Goal: Book appointment/travel/reservation

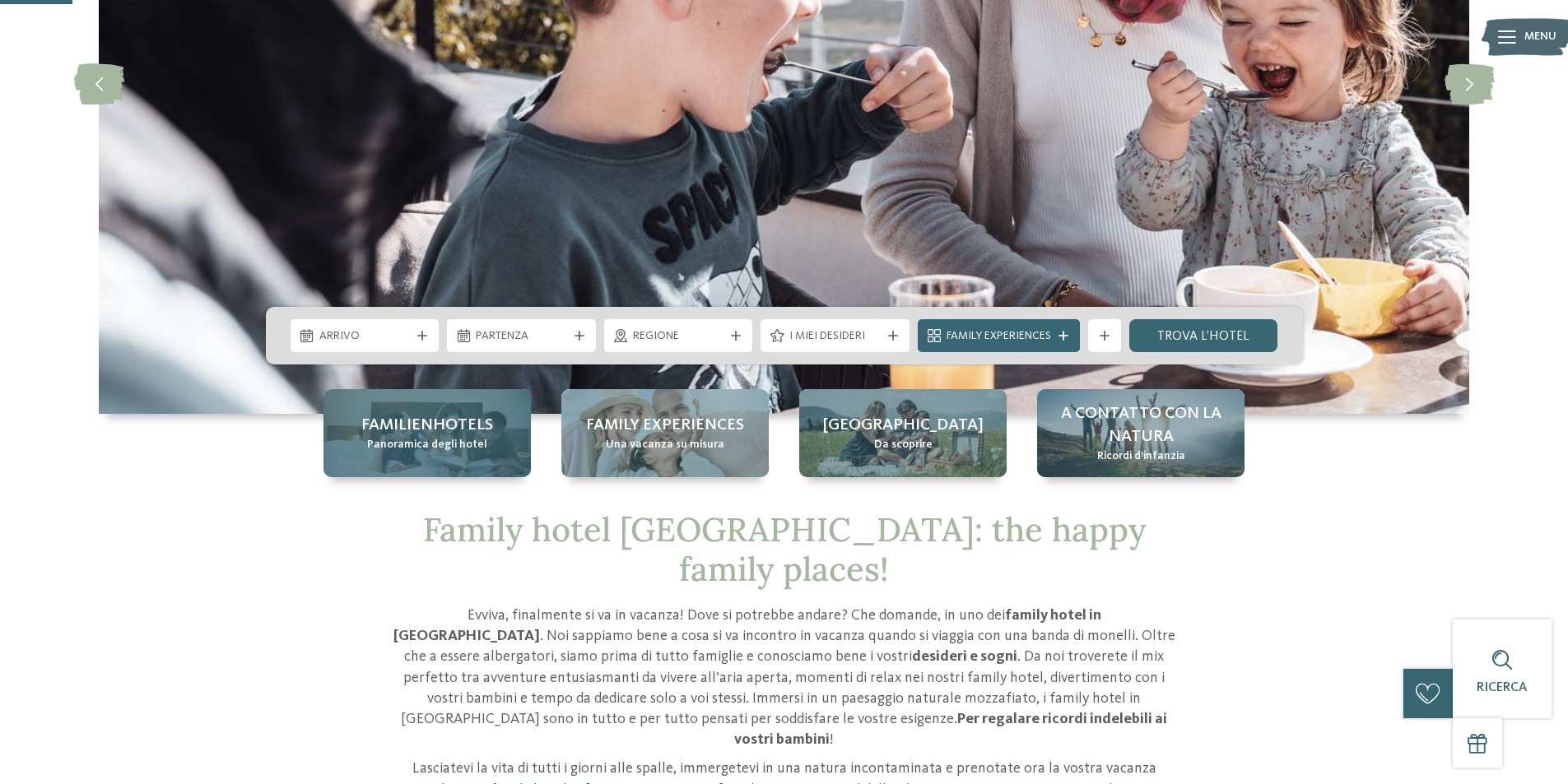
click at [471, 434] on span "Familienhotels" at bounding box center [427, 425] width 132 height 23
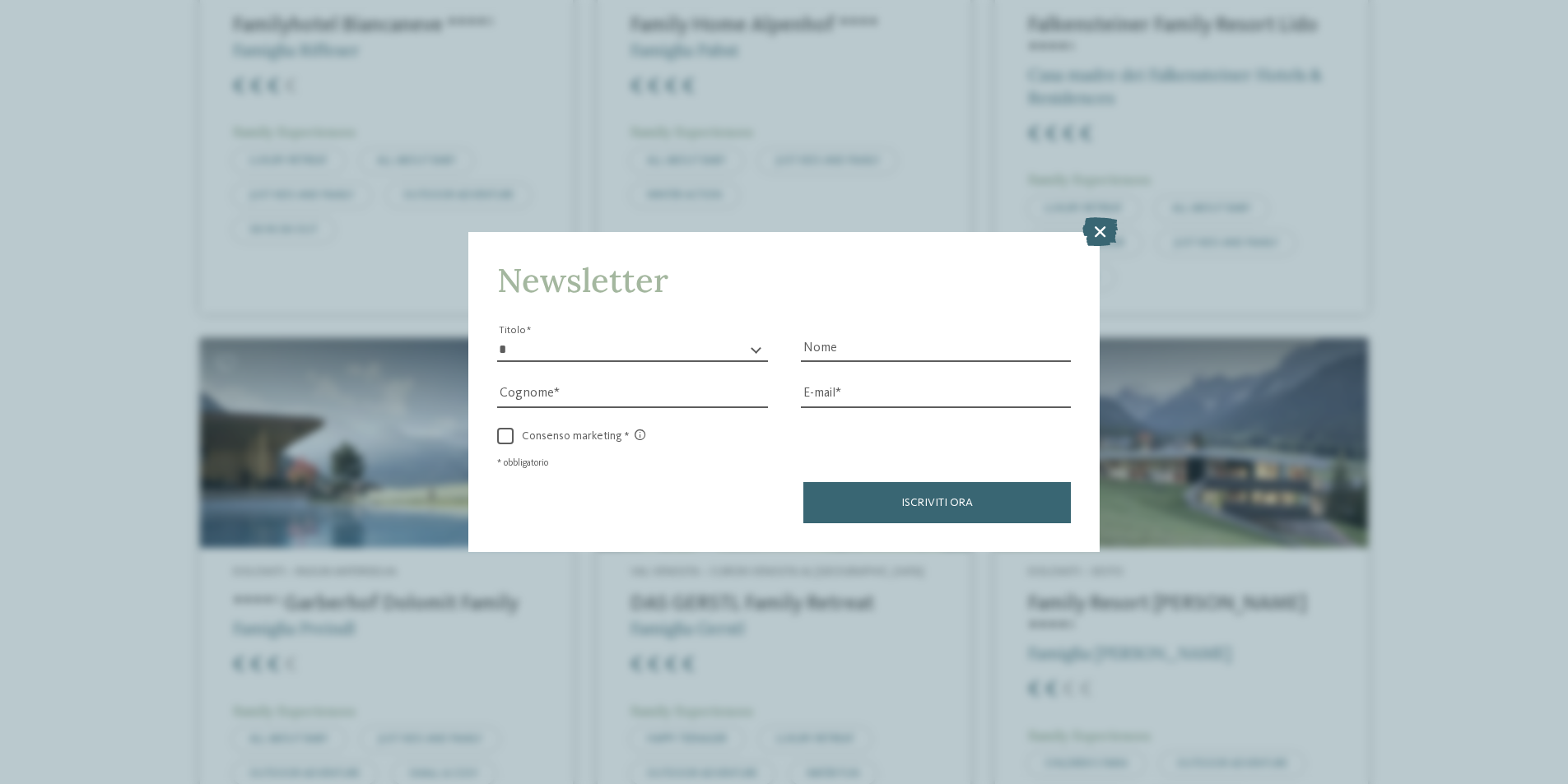
scroll to position [4771, 0]
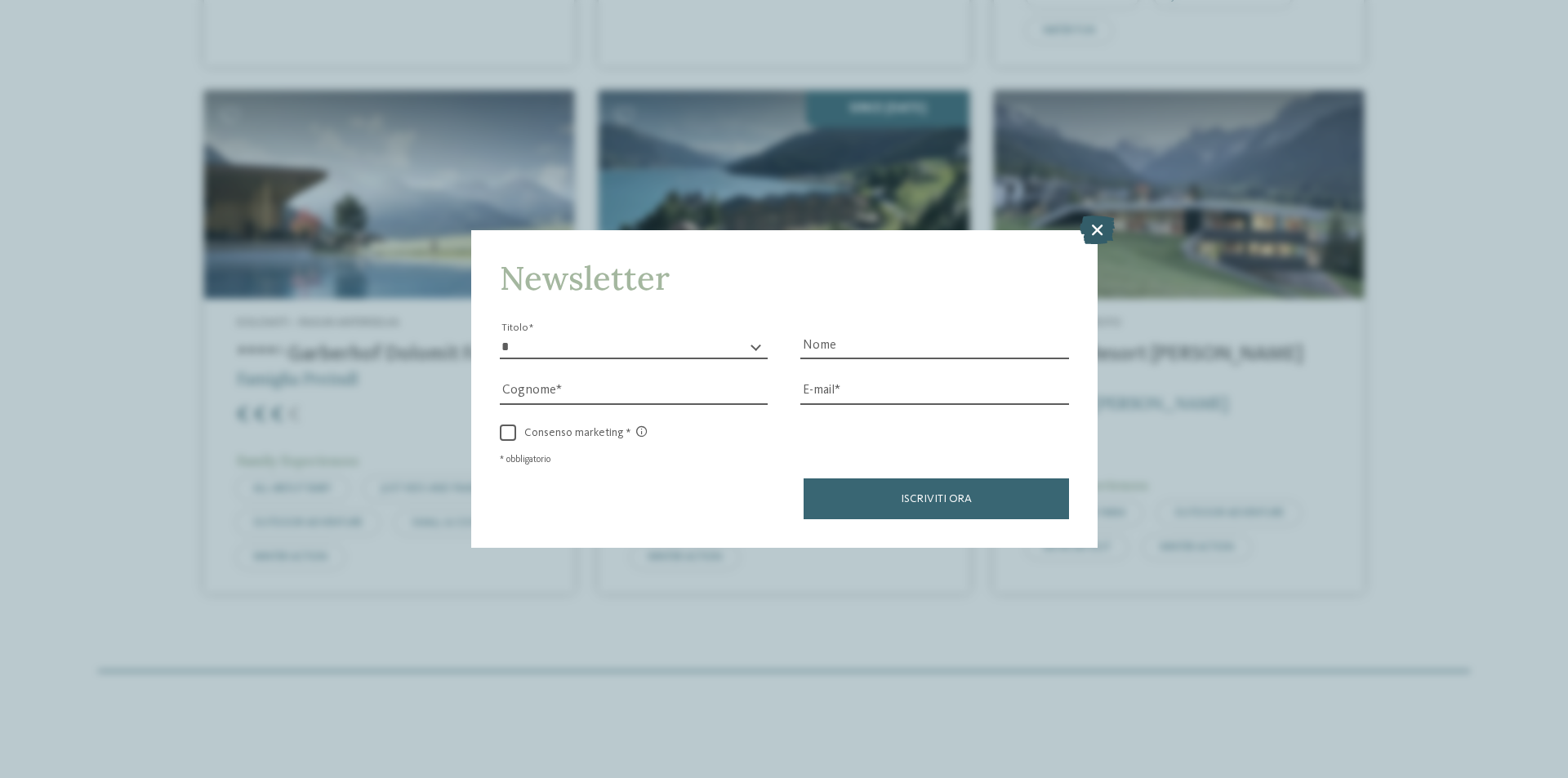
click at [1103, 231] on icon at bounding box center [1097, 229] width 35 height 28
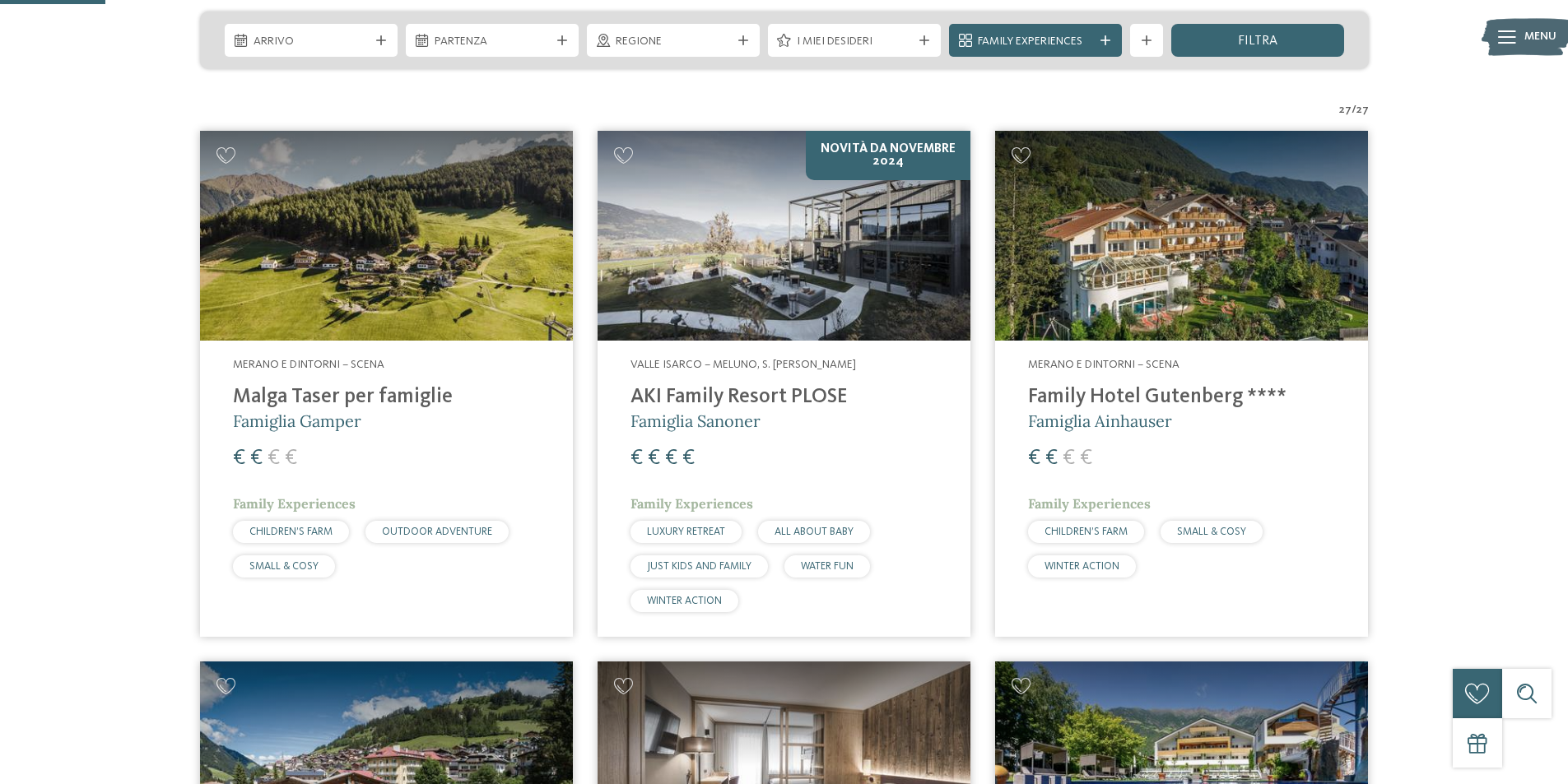
scroll to position [329, 0]
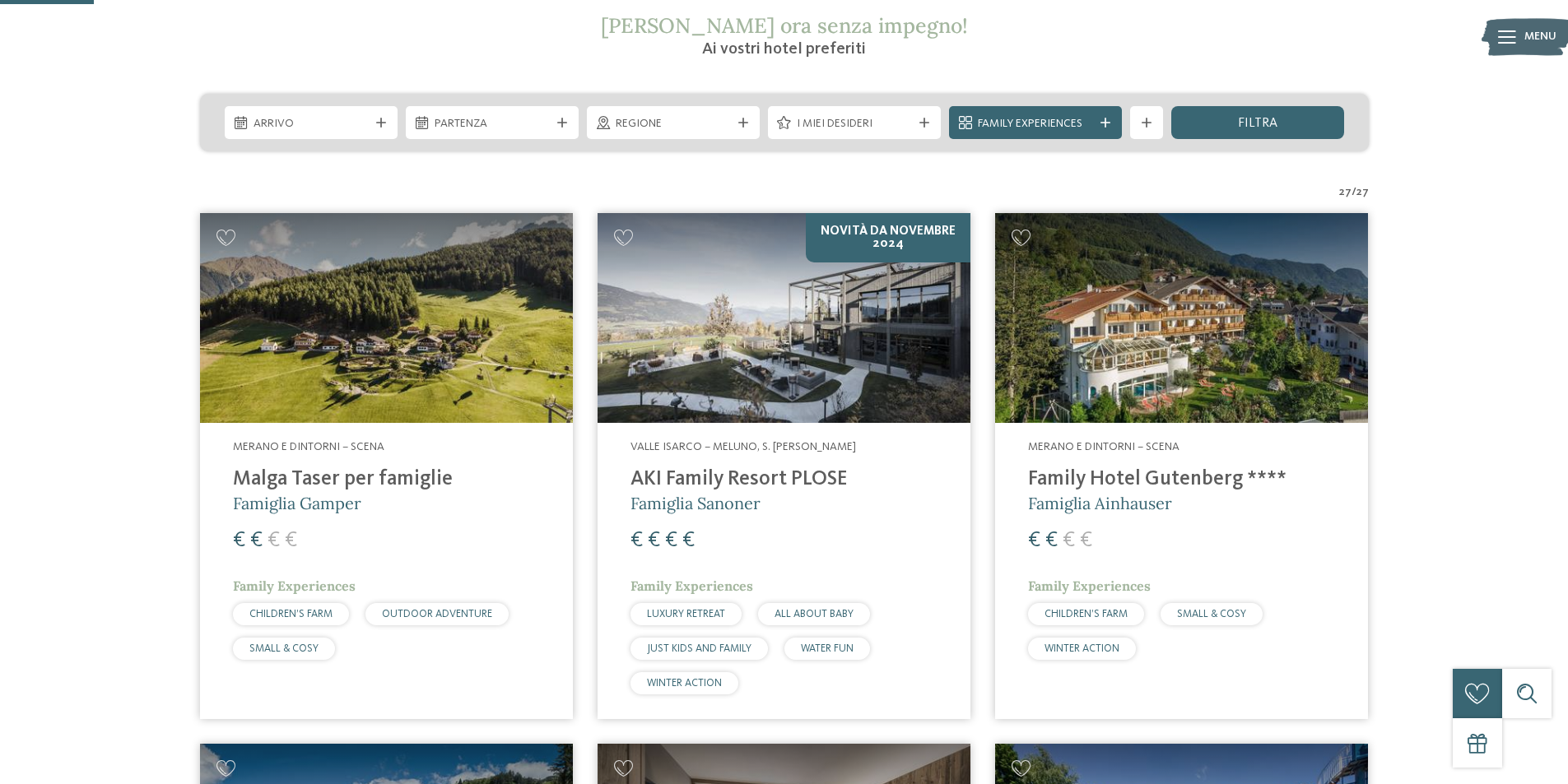
click at [389, 366] on img at bounding box center [386, 318] width 373 height 210
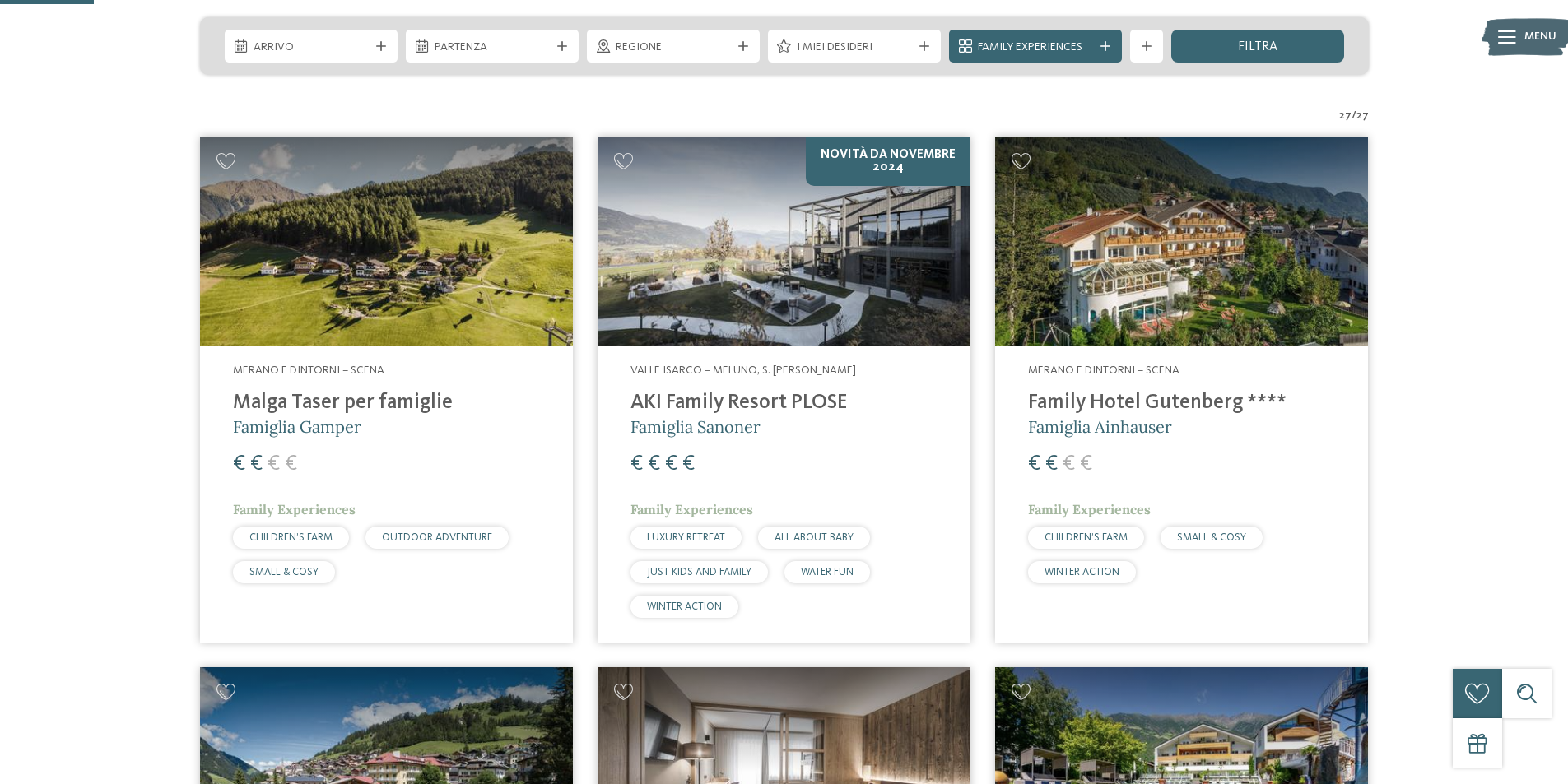
scroll to position [494, 0]
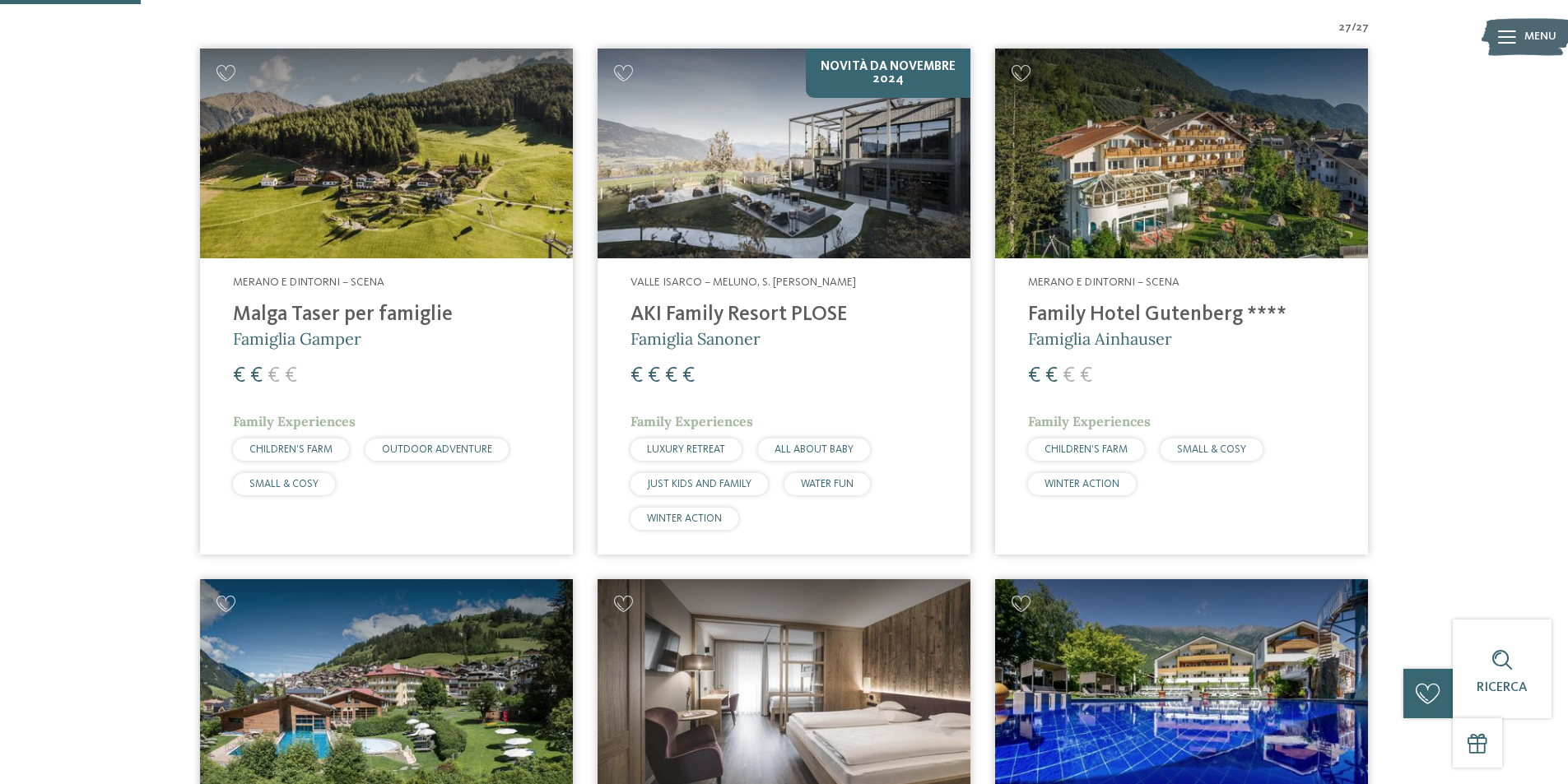
click at [1204, 181] on img at bounding box center [1181, 154] width 373 height 210
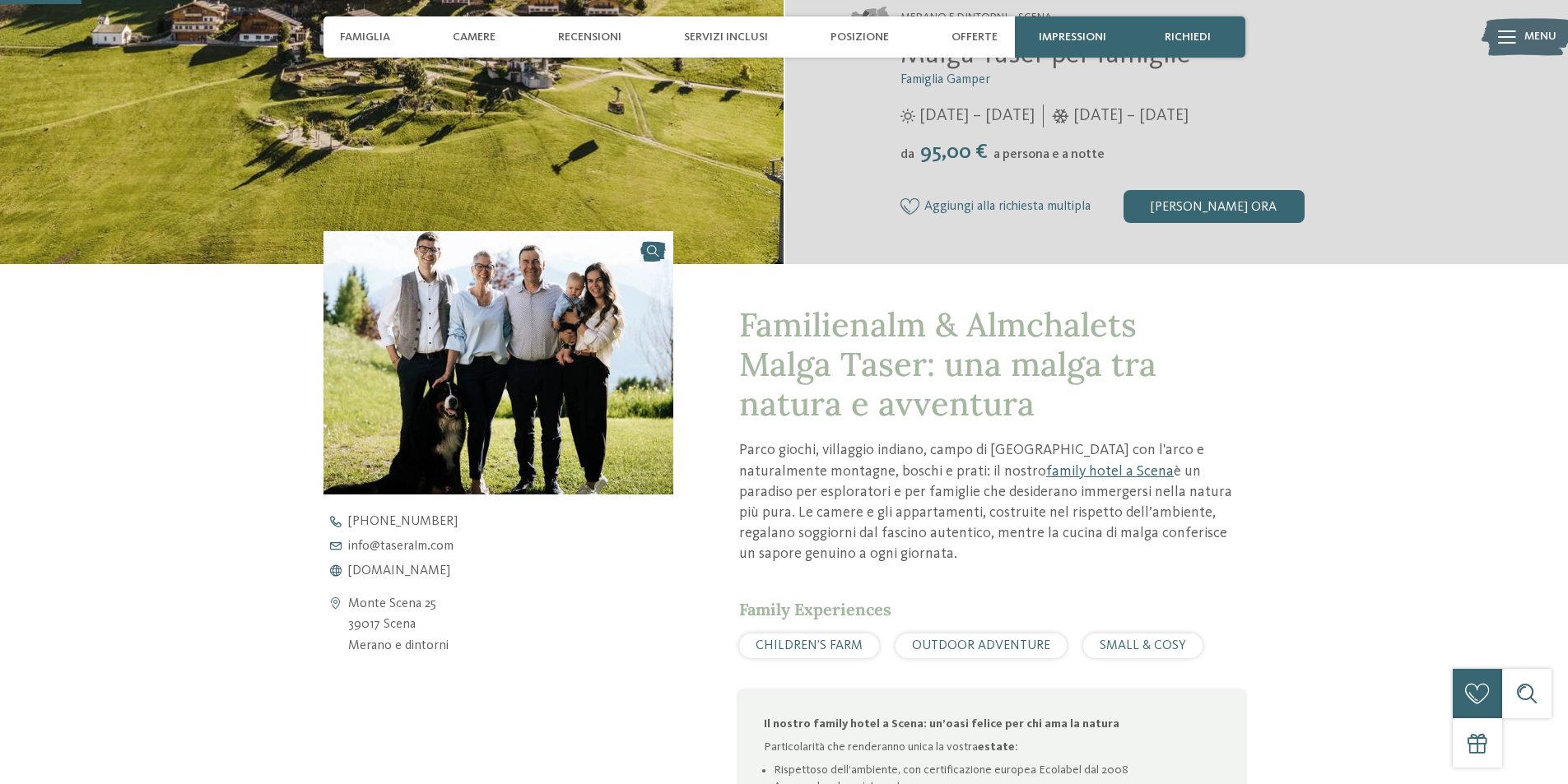
scroll to position [164, 0]
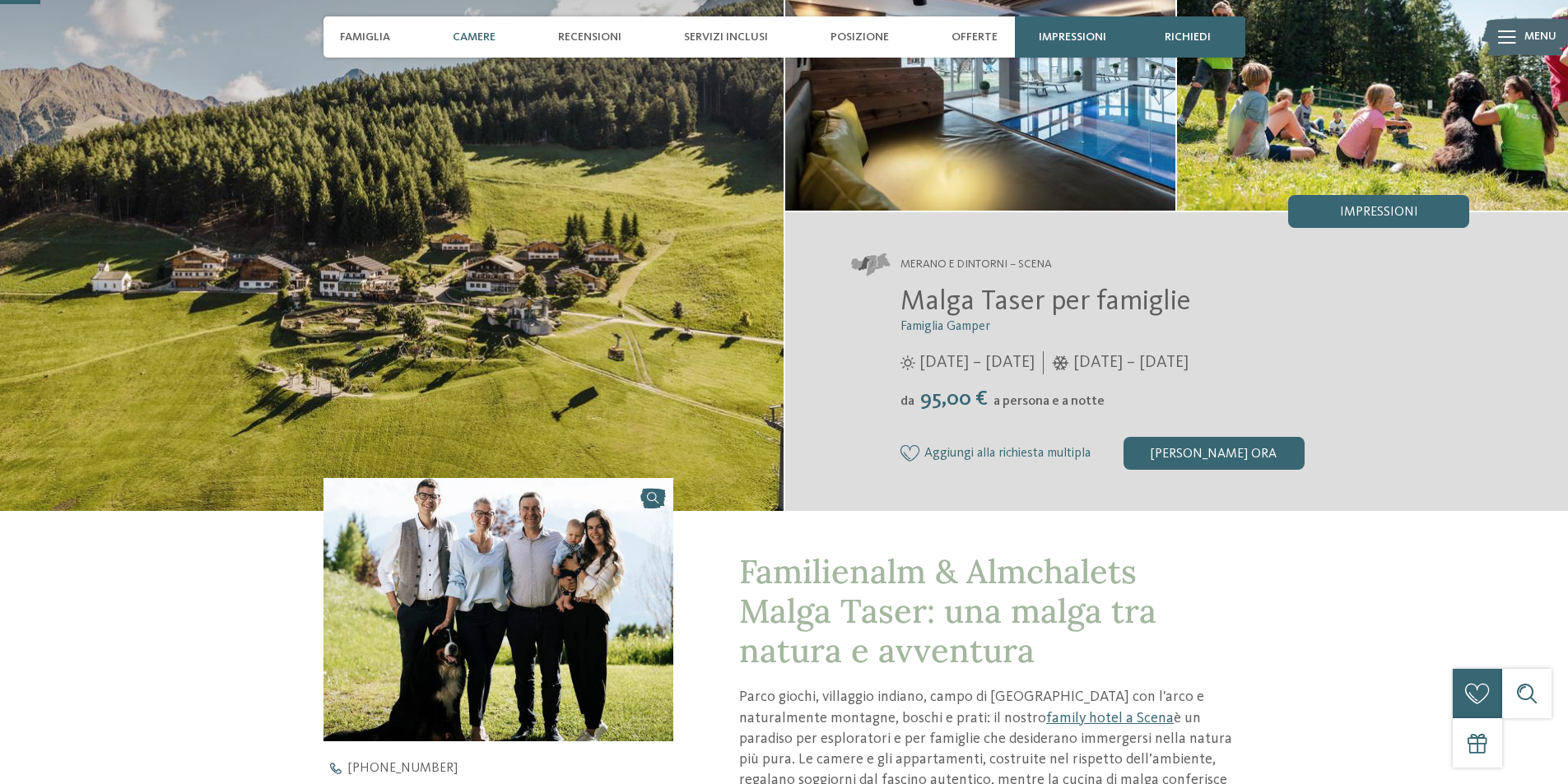
click at [471, 40] on span "Camere" at bounding box center [474, 37] width 43 height 14
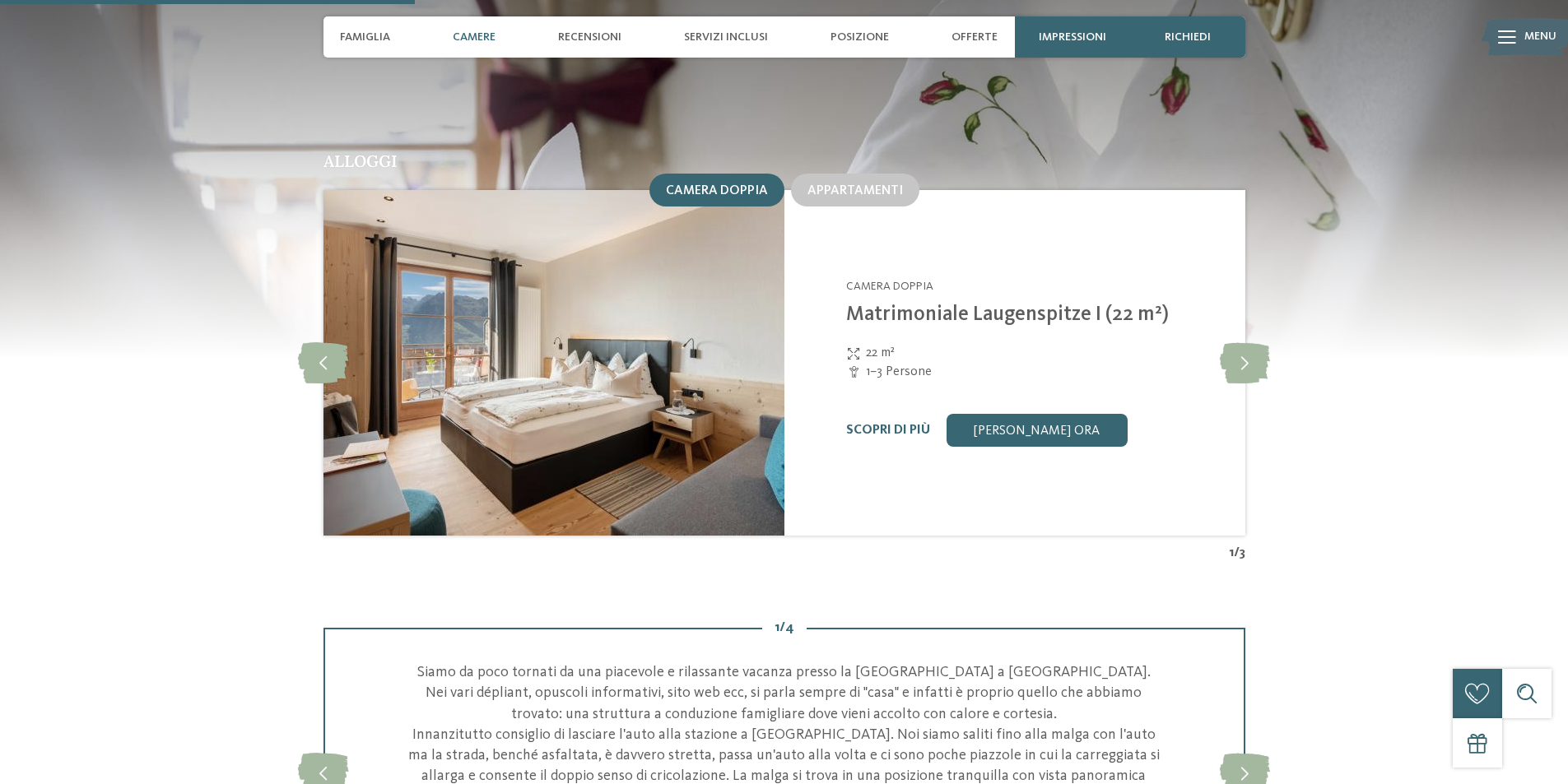
scroll to position [1704, 0]
click at [1244, 341] on icon at bounding box center [1245, 361] width 51 height 41
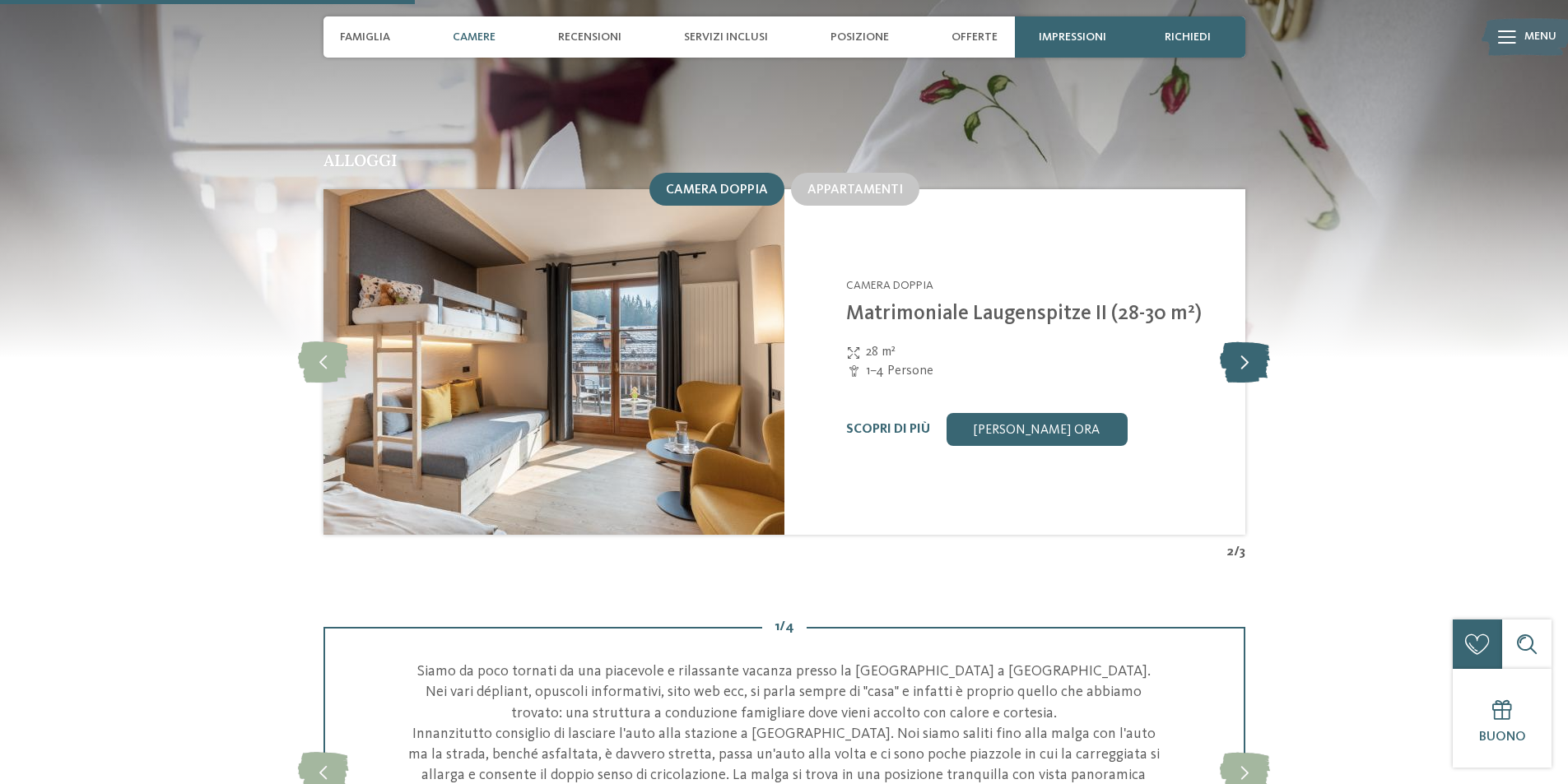
click at [1244, 341] on icon at bounding box center [1245, 361] width 51 height 41
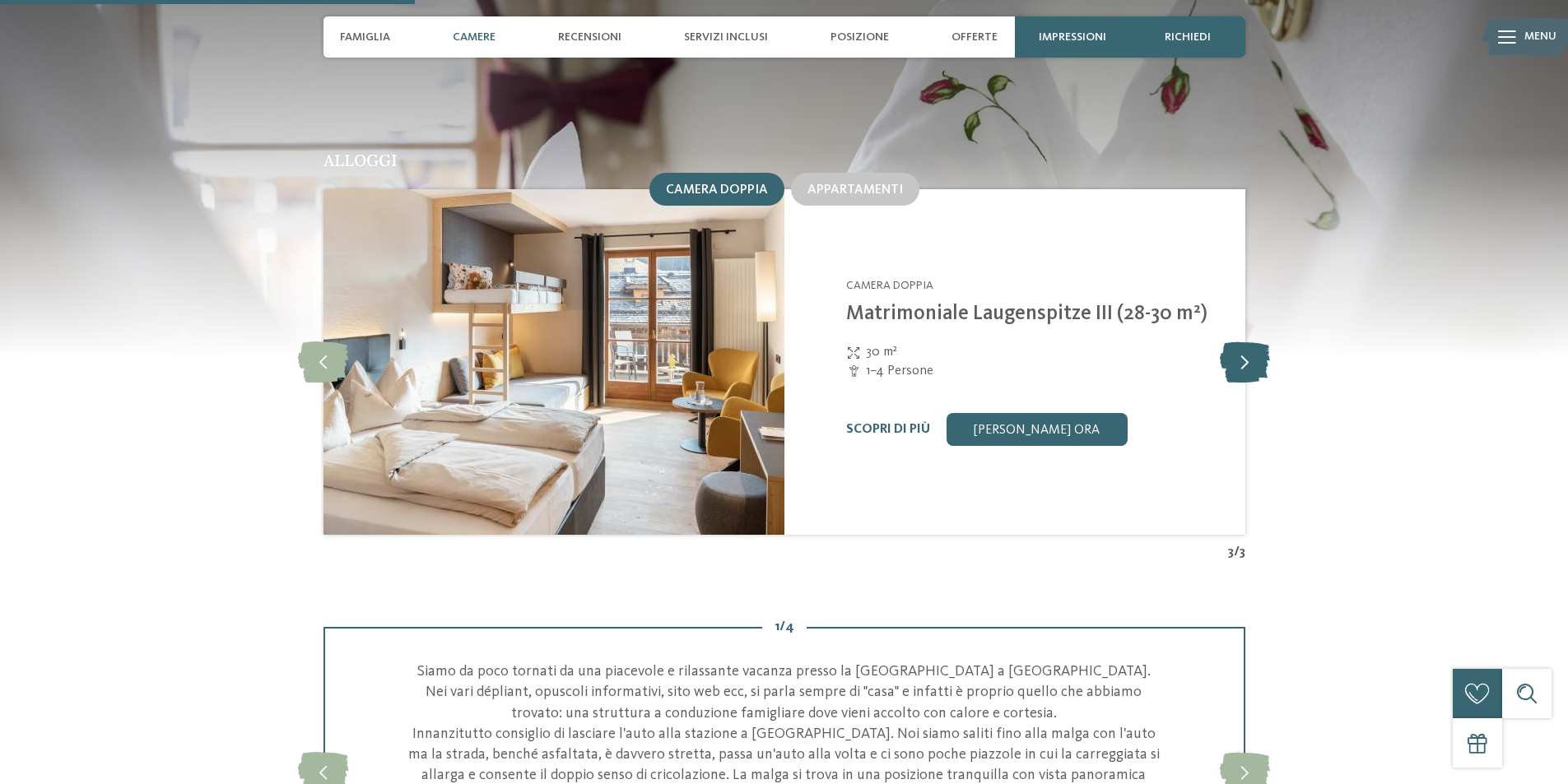
click at [1244, 341] on icon at bounding box center [1245, 361] width 51 height 41
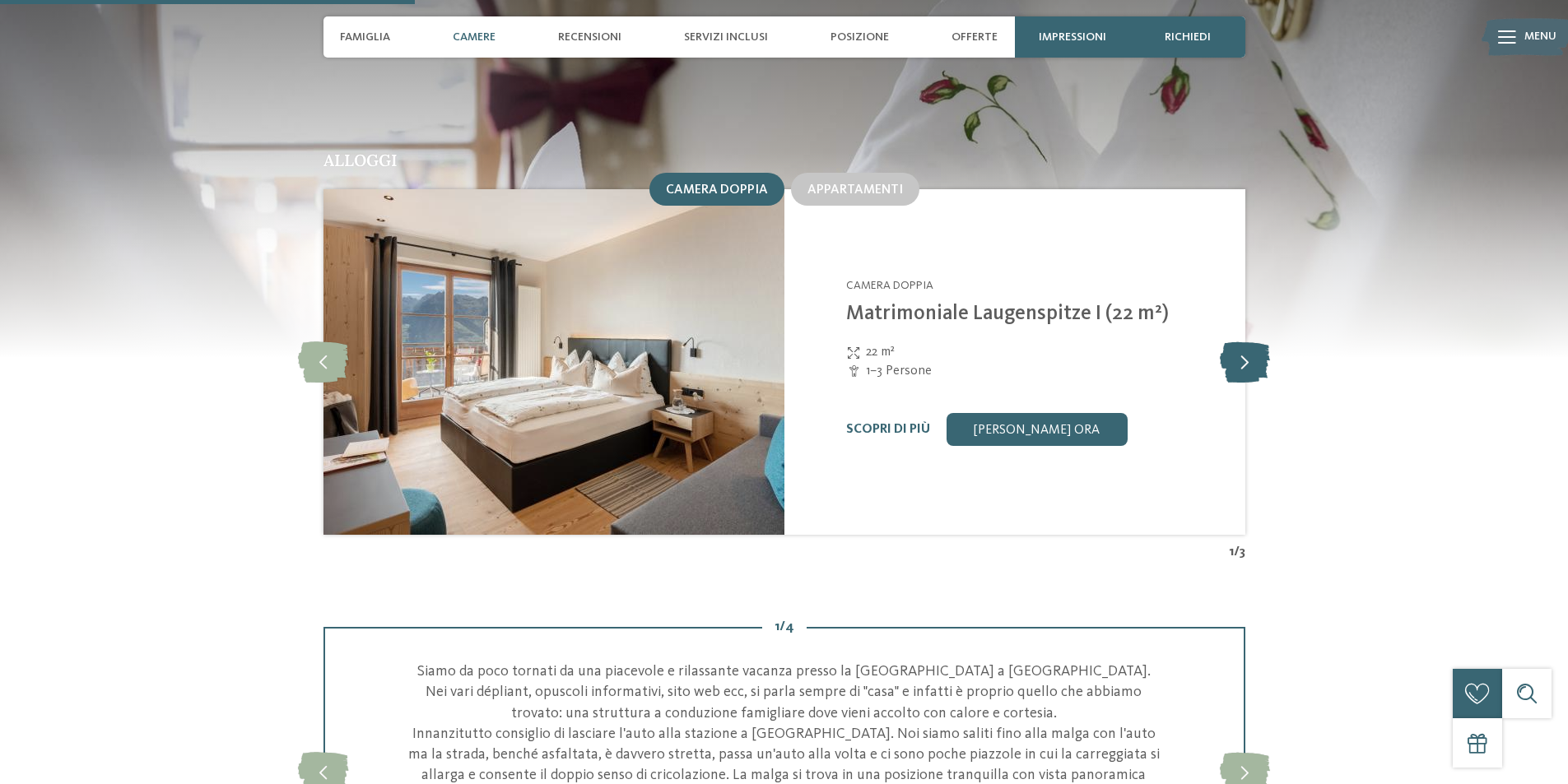
click at [1244, 341] on icon at bounding box center [1245, 361] width 51 height 41
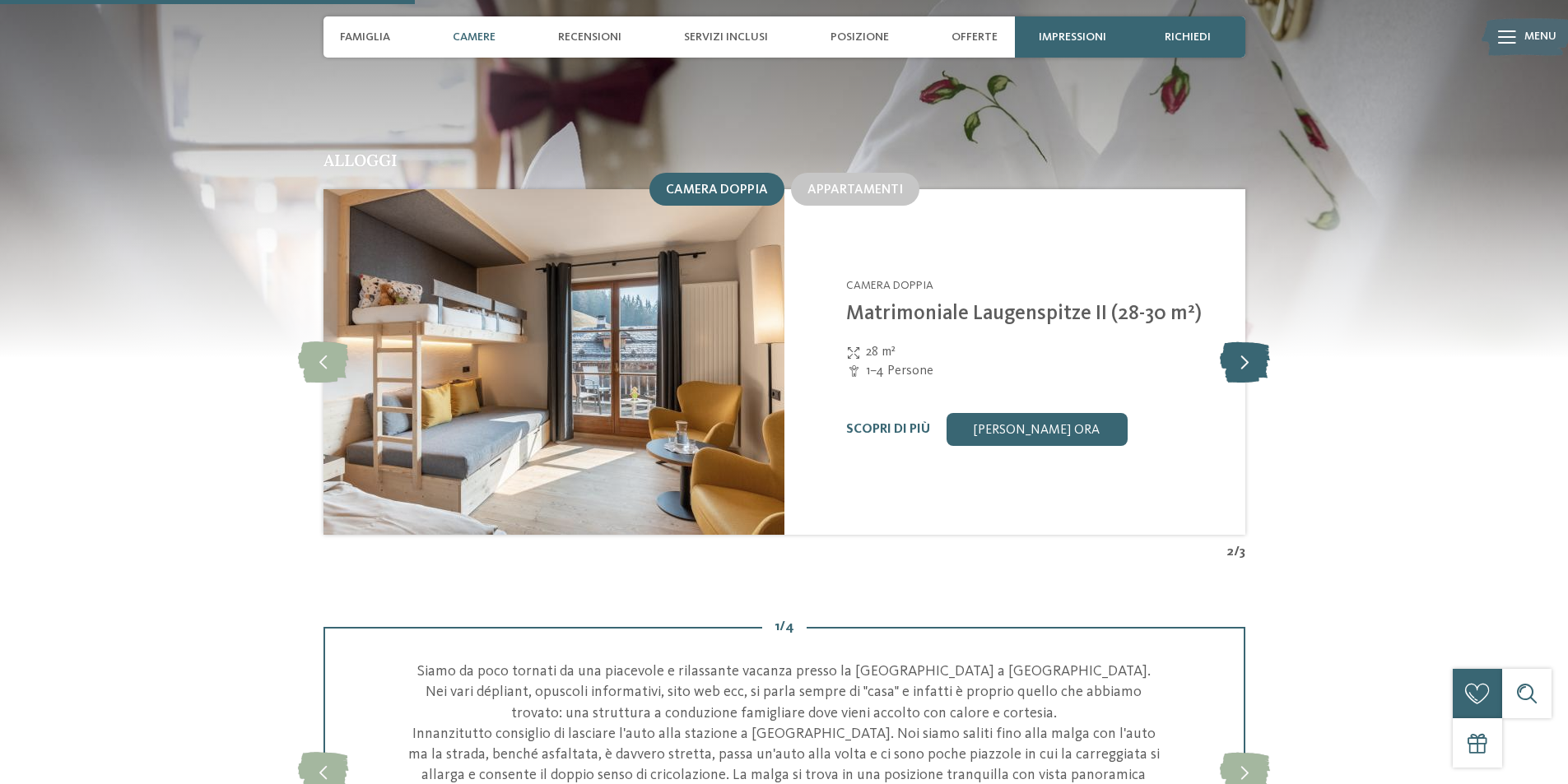
click at [1244, 341] on icon at bounding box center [1245, 361] width 51 height 41
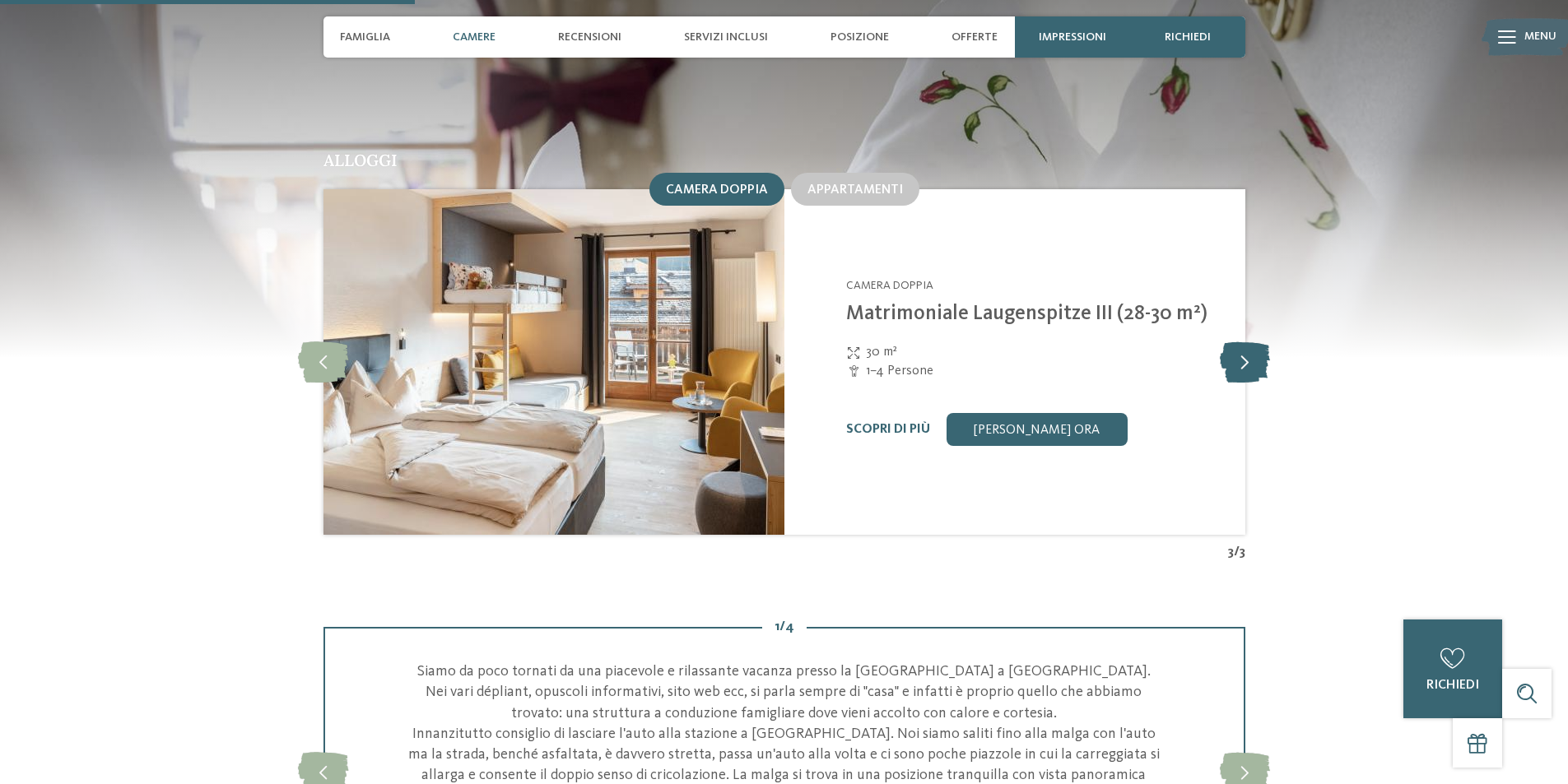
click at [1244, 341] on icon at bounding box center [1245, 361] width 51 height 41
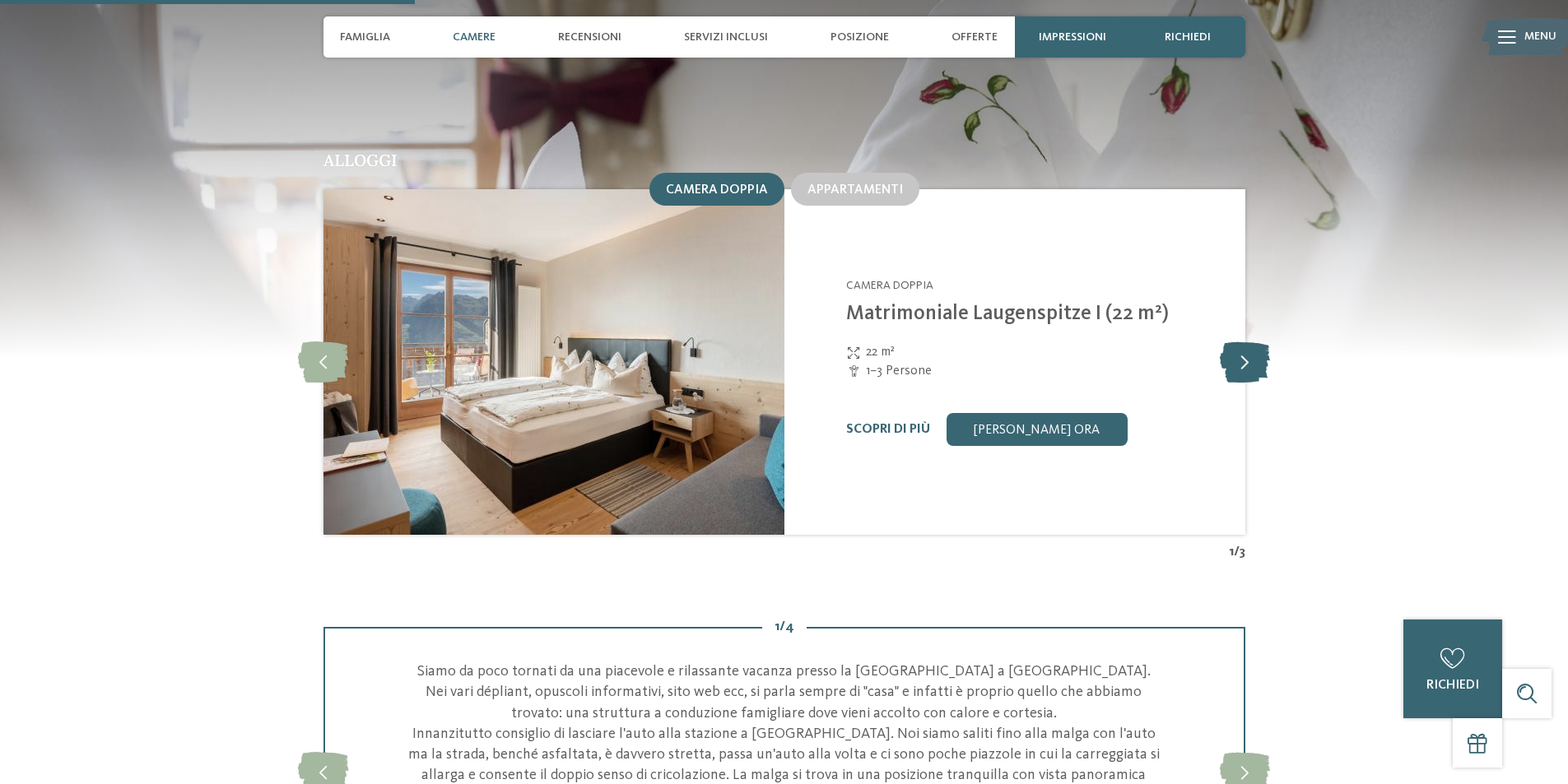
click at [1244, 341] on icon at bounding box center [1245, 361] width 51 height 41
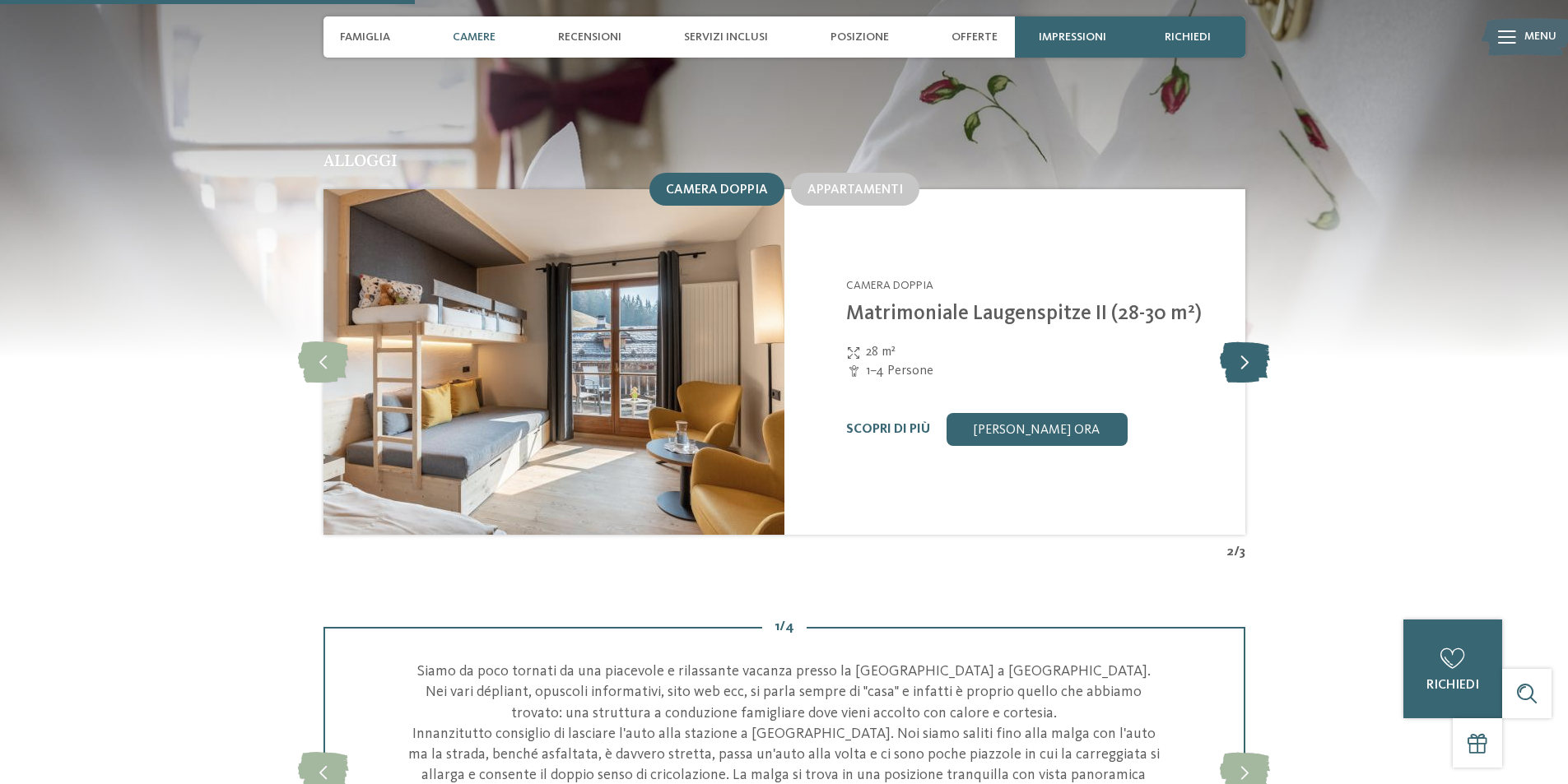
click at [1244, 341] on icon at bounding box center [1245, 361] width 51 height 41
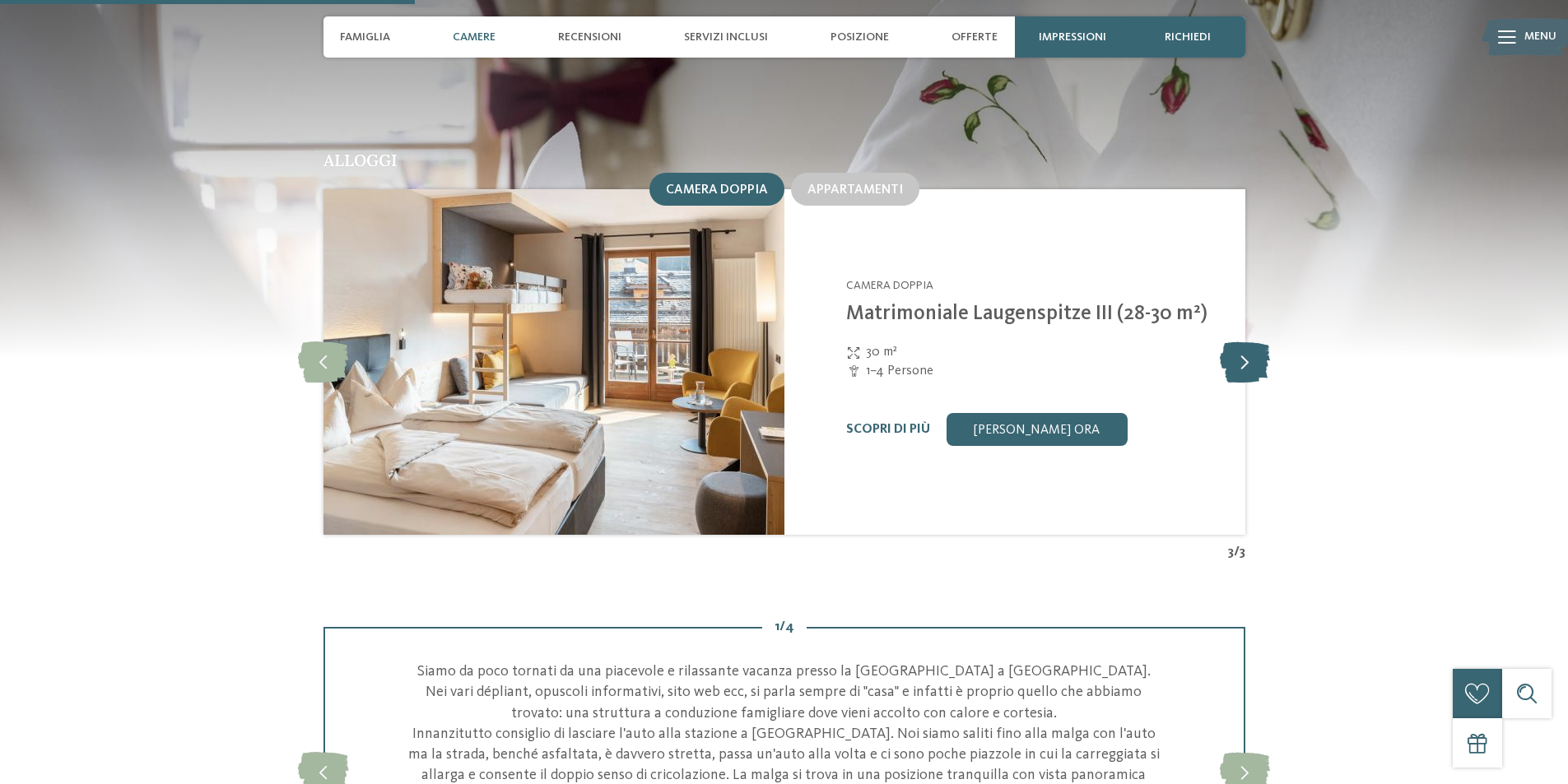
click at [1244, 341] on icon at bounding box center [1245, 361] width 51 height 41
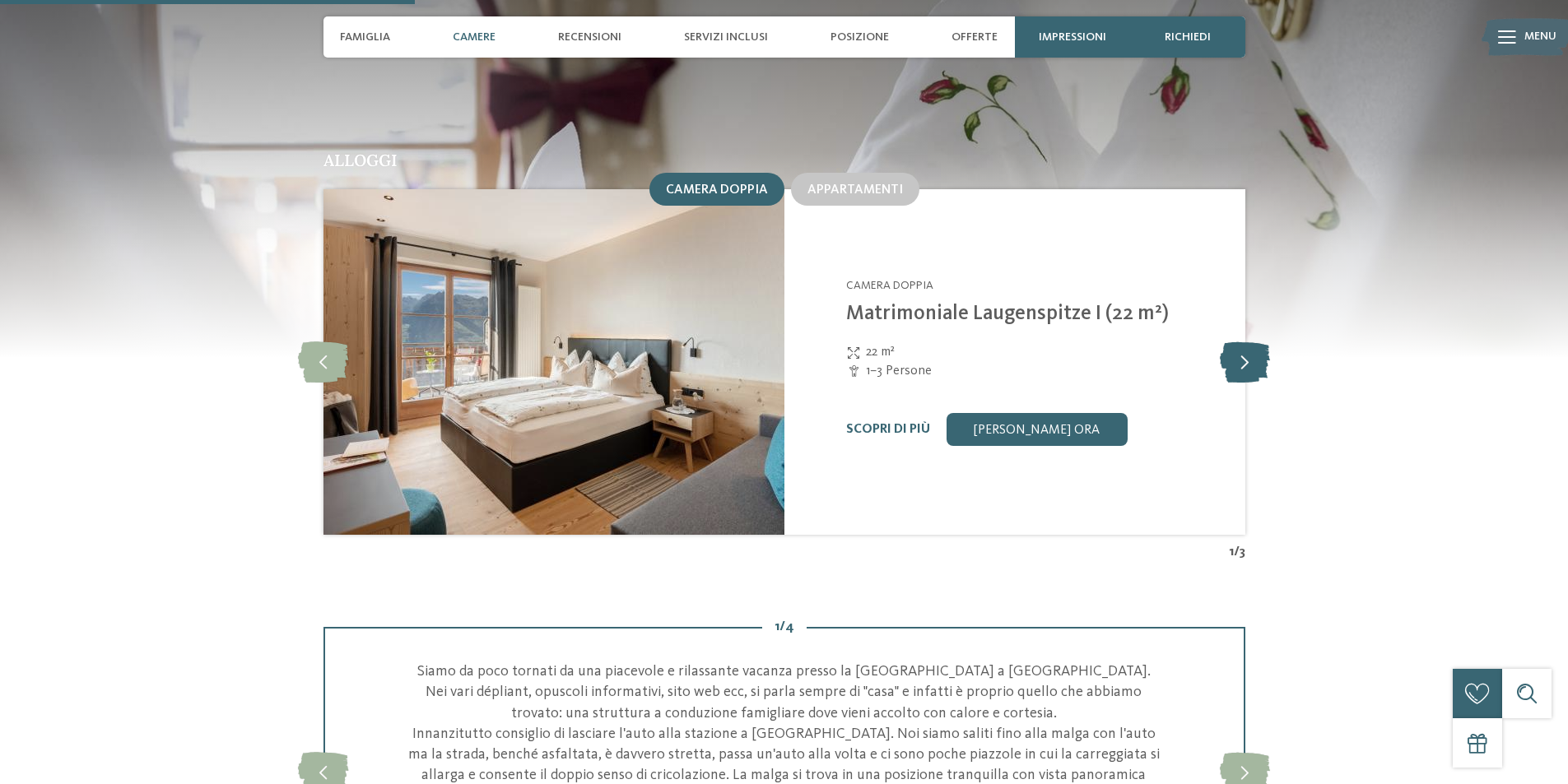
click at [1244, 341] on icon at bounding box center [1245, 361] width 51 height 41
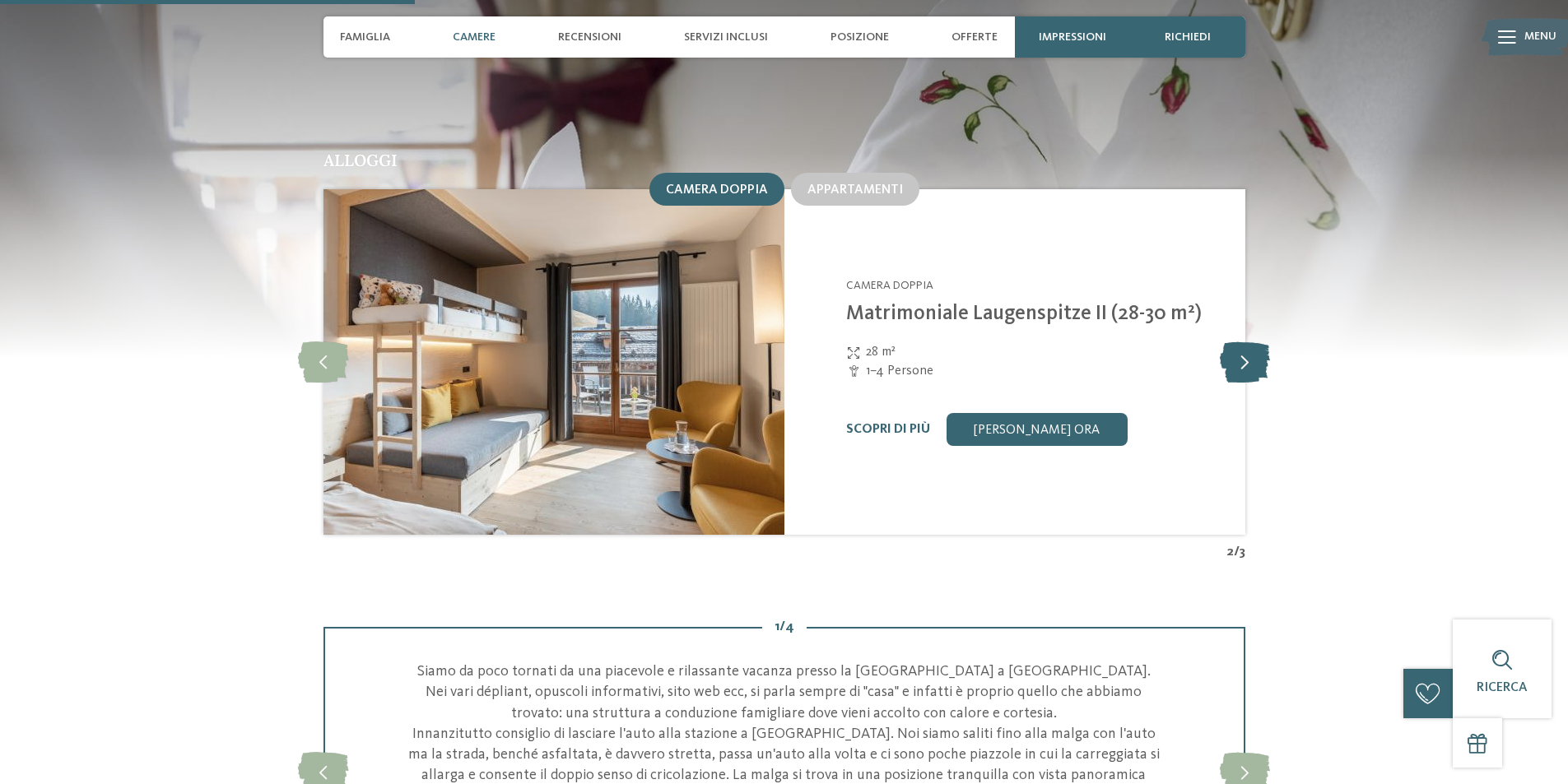
click at [1244, 341] on icon at bounding box center [1245, 361] width 51 height 41
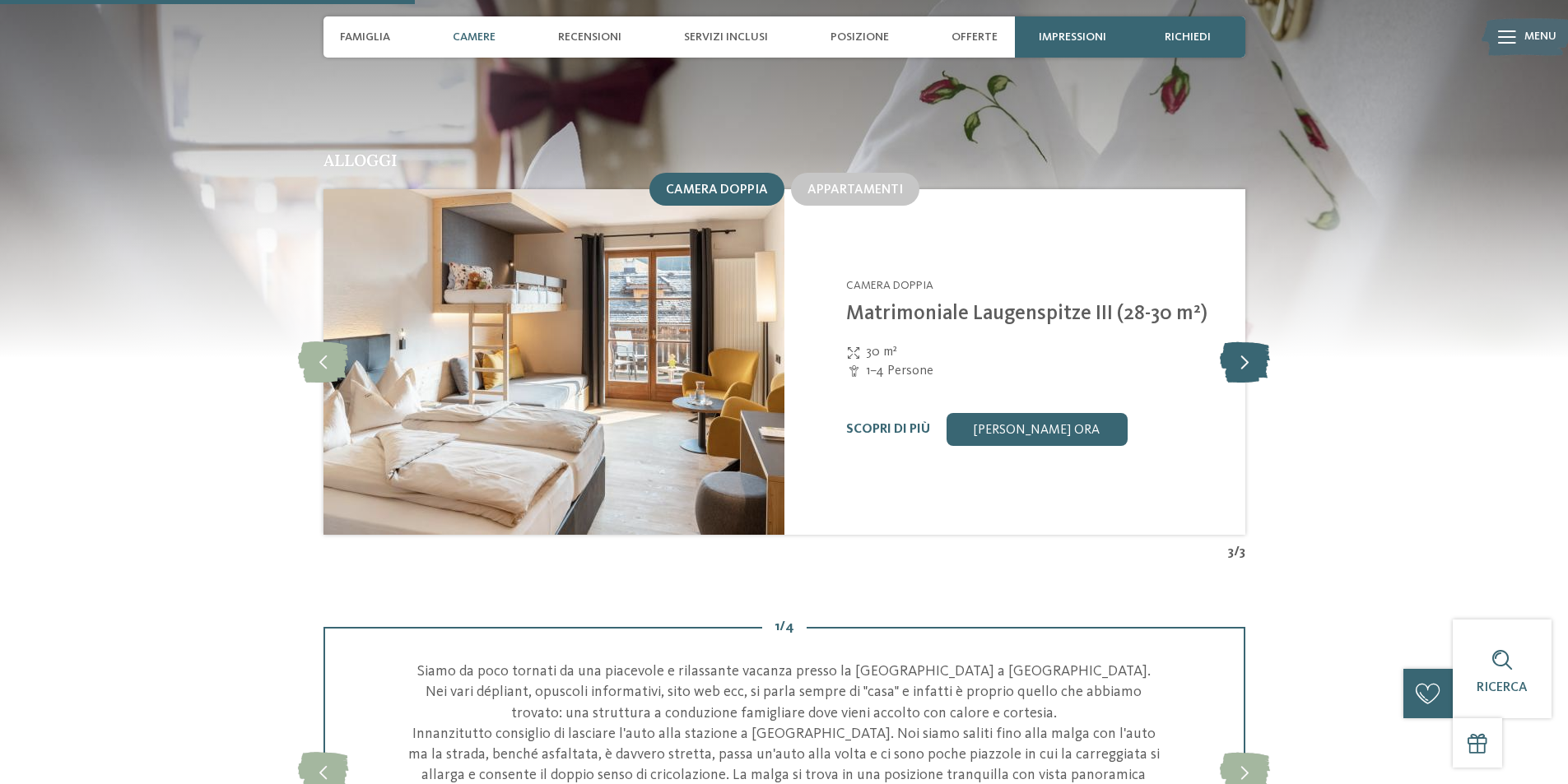
click at [1244, 341] on icon at bounding box center [1245, 361] width 51 height 41
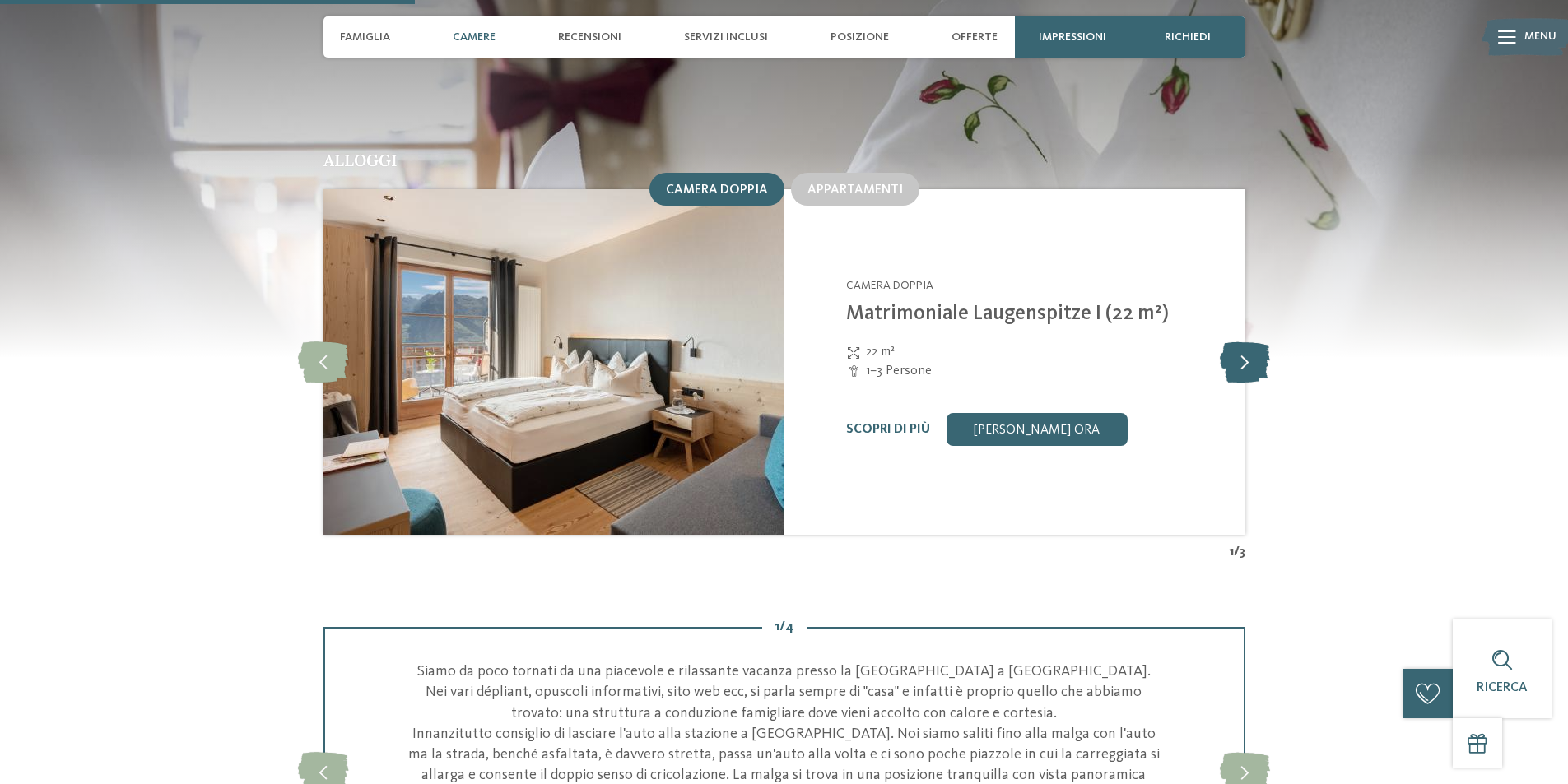
click at [1244, 341] on icon at bounding box center [1245, 361] width 51 height 41
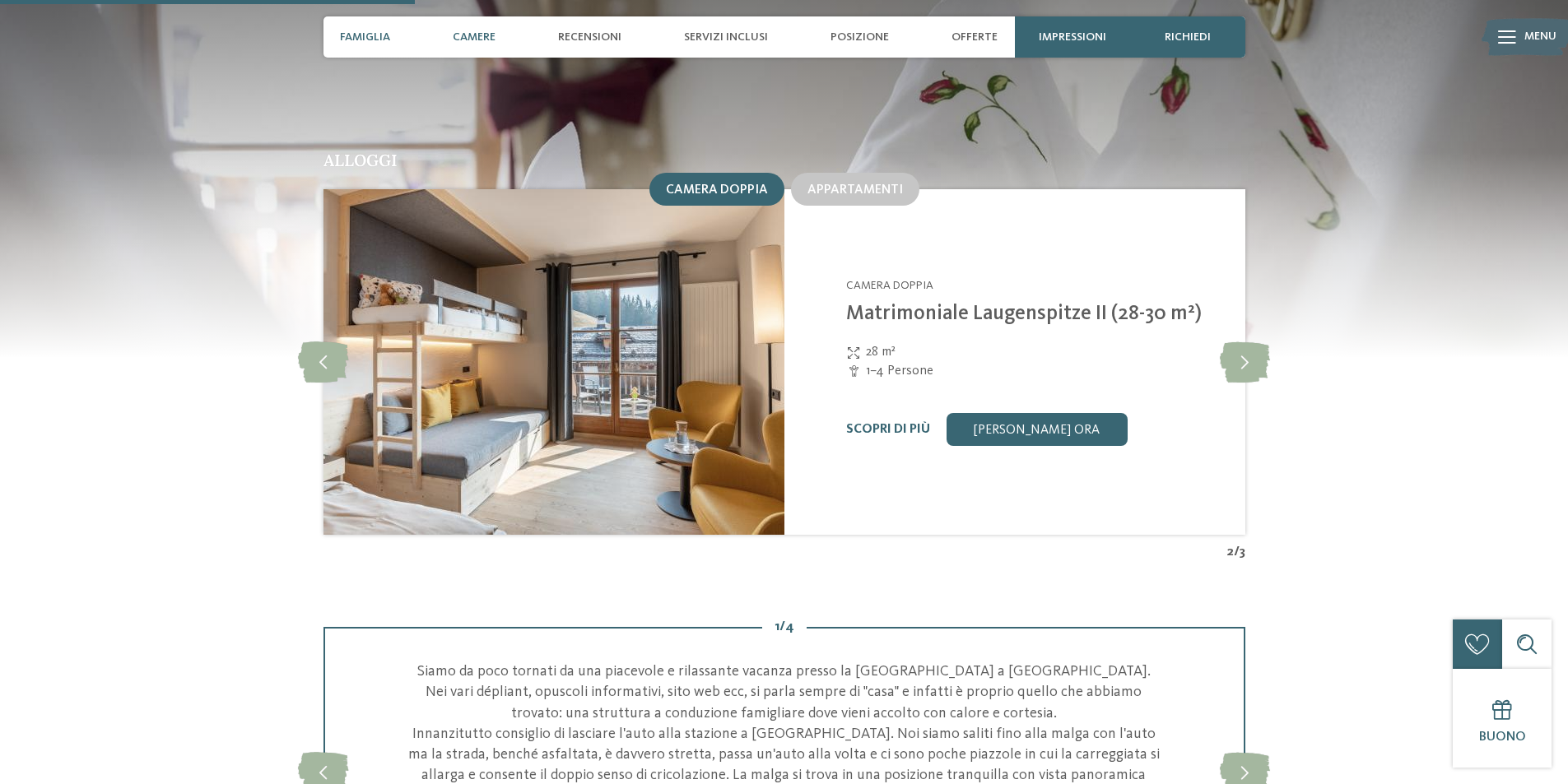
click at [354, 40] on span "Famiglia" at bounding box center [365, 37] width 51 height 14
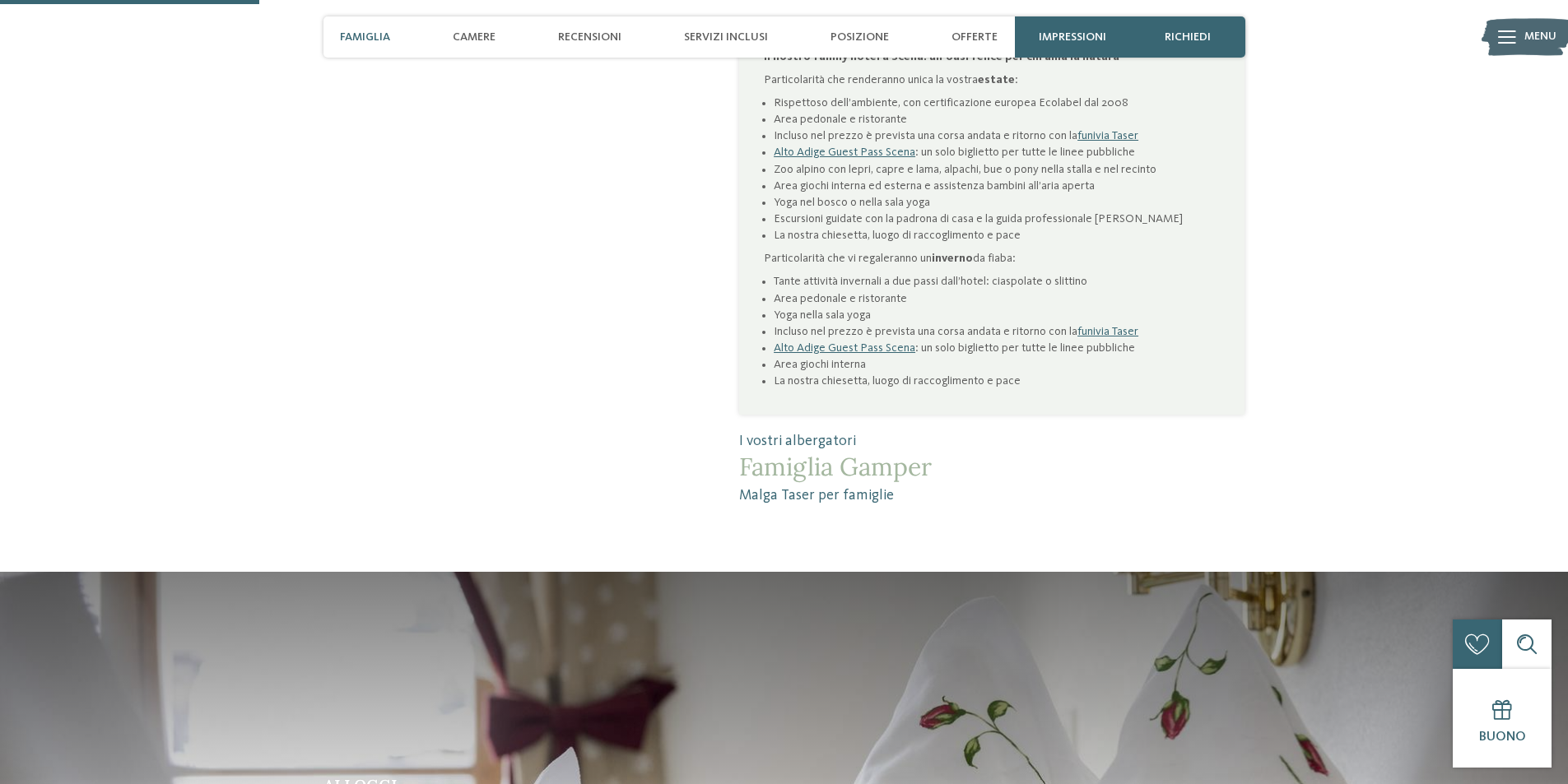
scroll to position [750, 0]
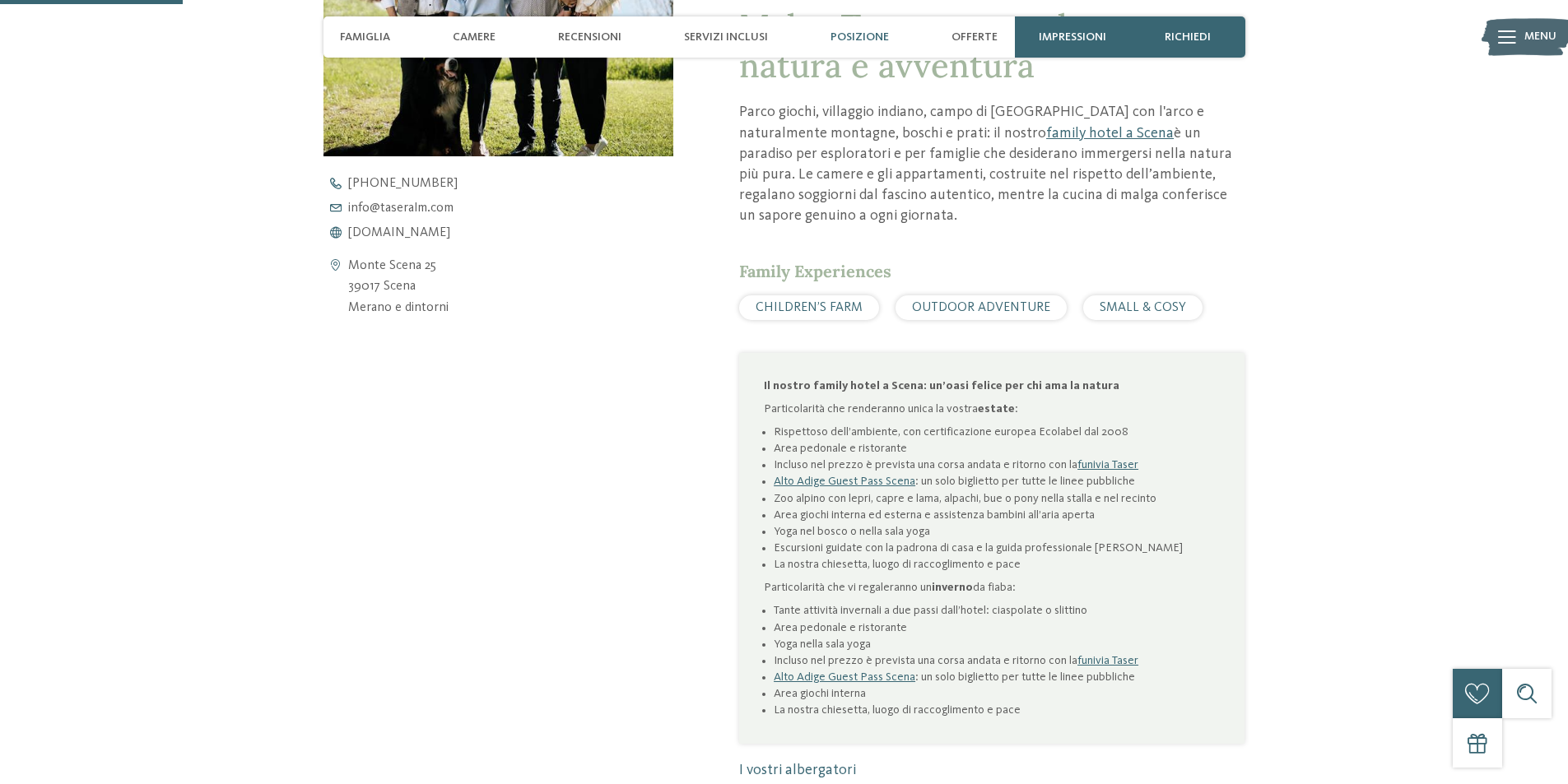
click at [879, 44] on span "Posizione" at bounding box center [859, 37] width 58 height 14
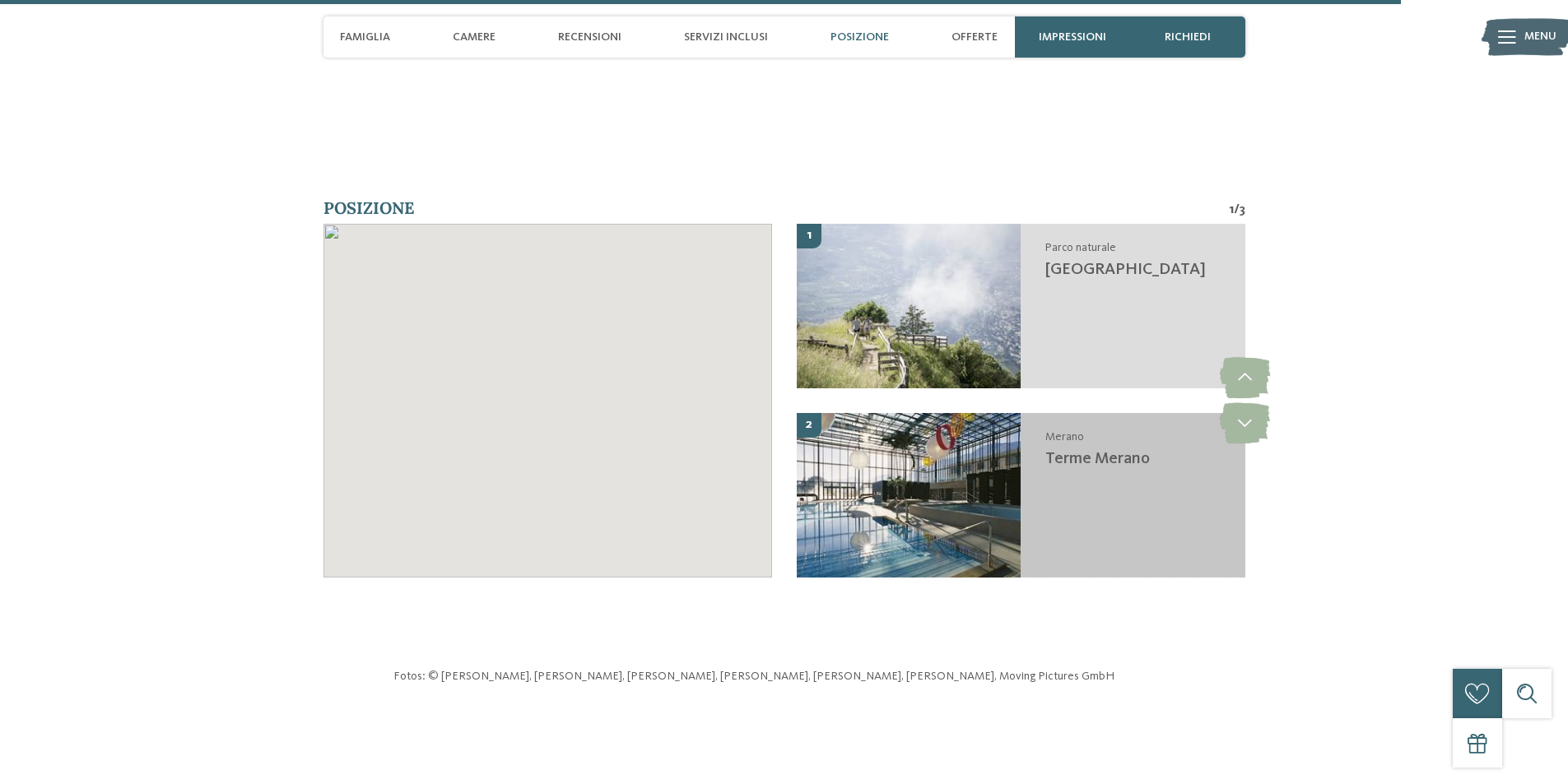
scroll to position [5753, 0]
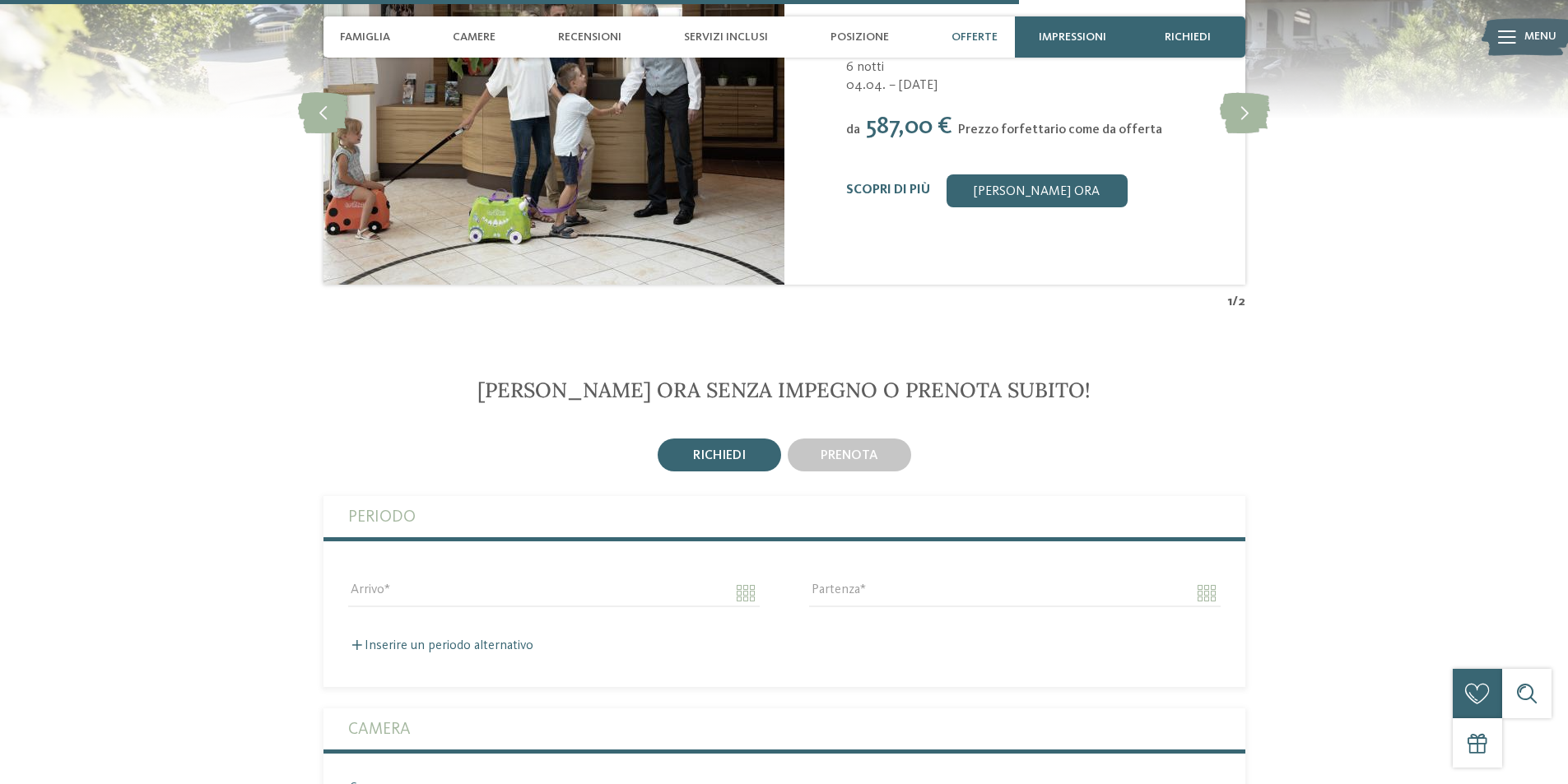
scroll to position [3125, 0]
